Goal: Transaction & Acquisition: Purchase product/service

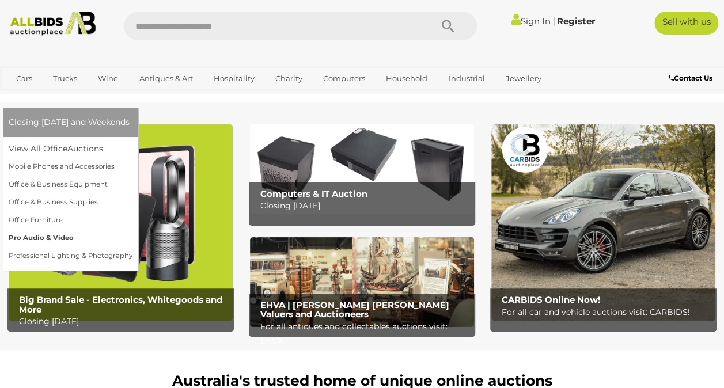
click at [132, 229] on link "Pro Audio & Video" at bounding box center [71, 238] width 124 height 18
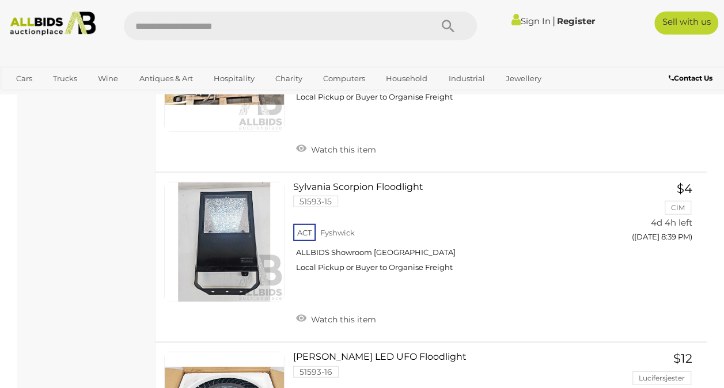
scroll to position [7545, 0]
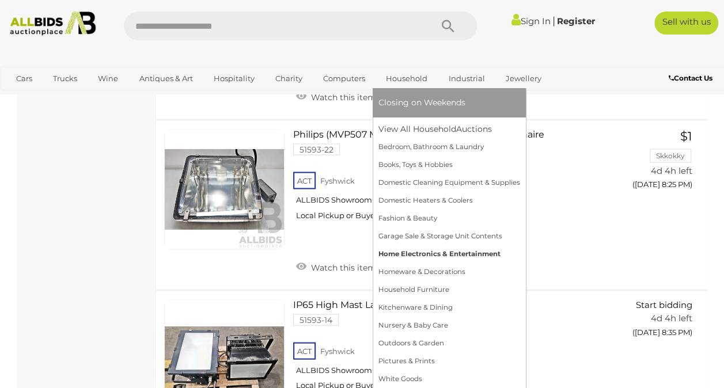
click at [434, 255] on link "Home Electronics & Entertainment" at bounding box center [449, 254] width 142 height 18
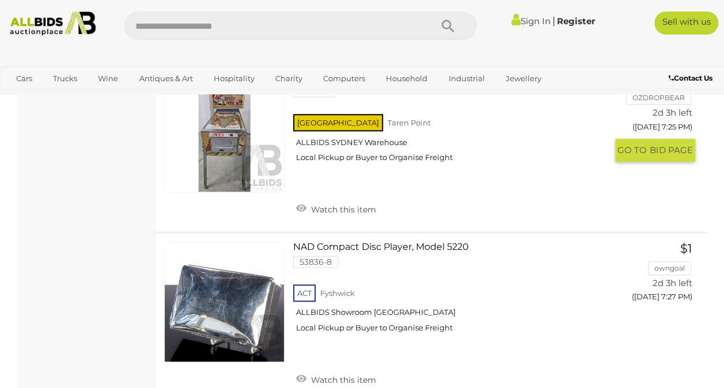
scroll to position [2592, 0]
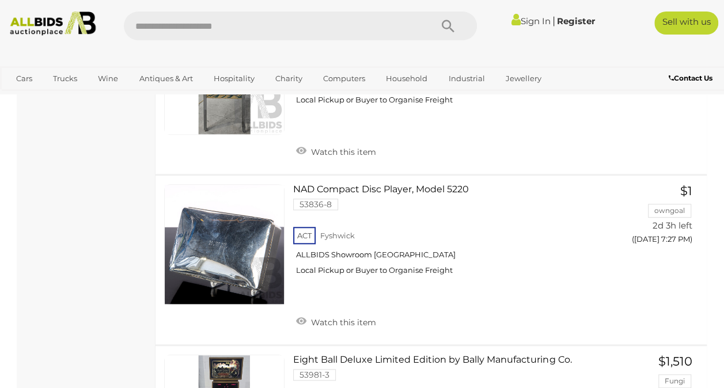
click at [477, 145] on link "Building Materials" at bounding box center [501, 147] width 121 height 18
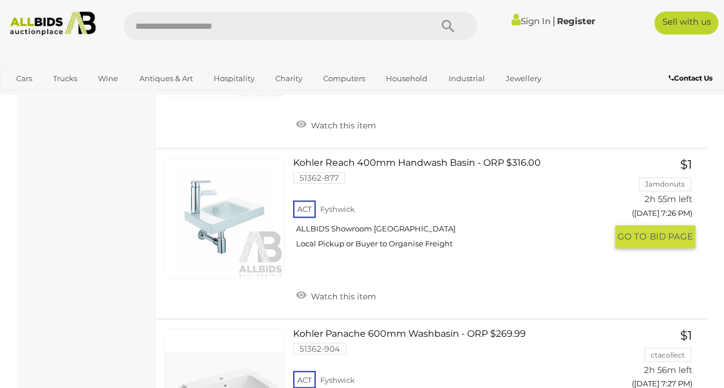
scroll to position [2995, 0]
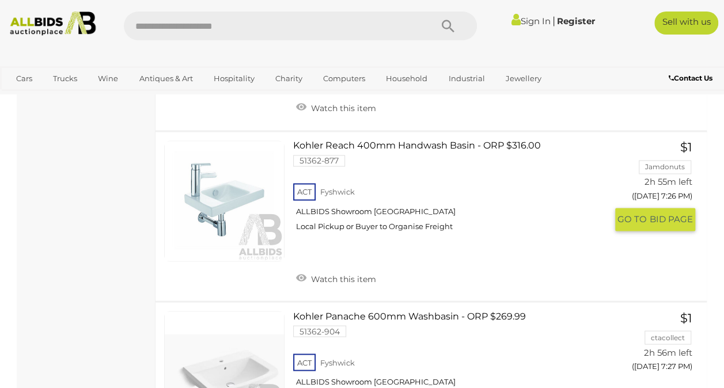
click at [455, 185] on link "Kohler Reach 400mm Handwash Basin - ORP $316.00 51362-877 ACT Fyshwick" at bounding box center [454, 191] width 304 height 100
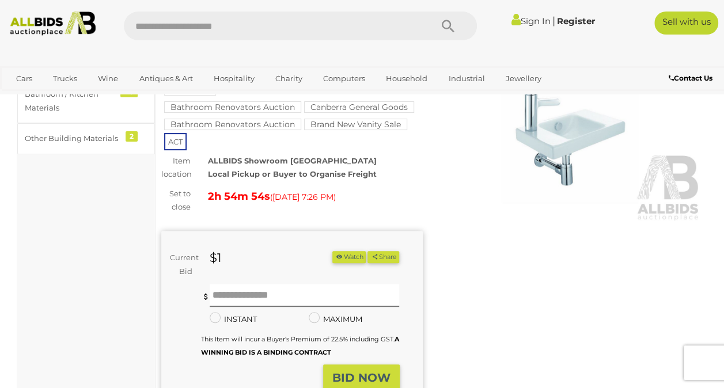
scroll to position [115, 0]
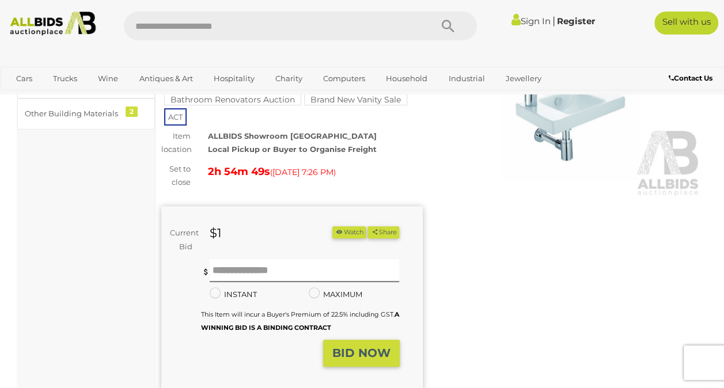
click at [551, 122] on img at bounding box center [570, 113] width 261 height 168
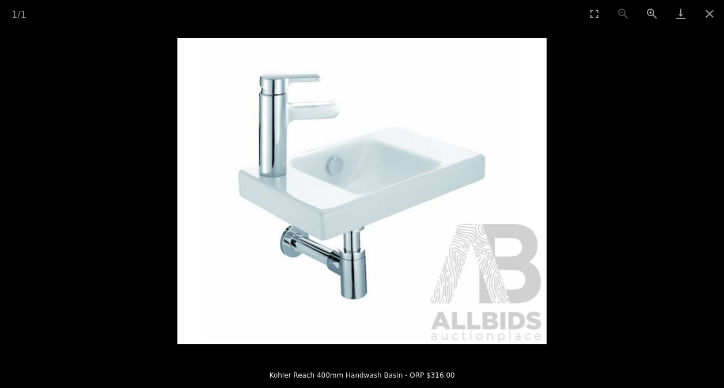
click at [390, 207] on img at bounding box center [361, 191] width 369 height 306
click at [710, 14] on button "Close gallery" at bounding box center [709, 13] width 29 height 27
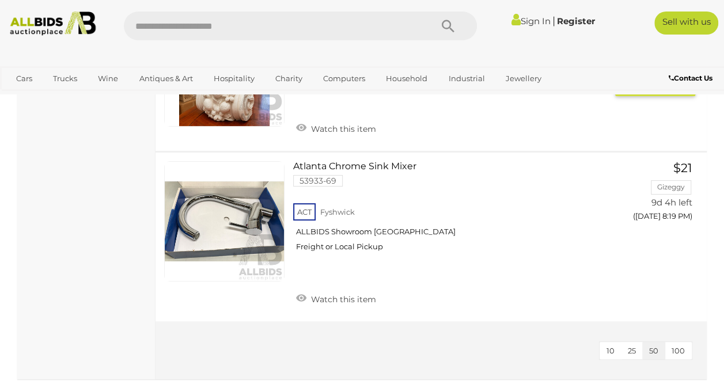
scroll to position [8751, 0]
